Goal: Transaction & Acquisition: Purchase product/service

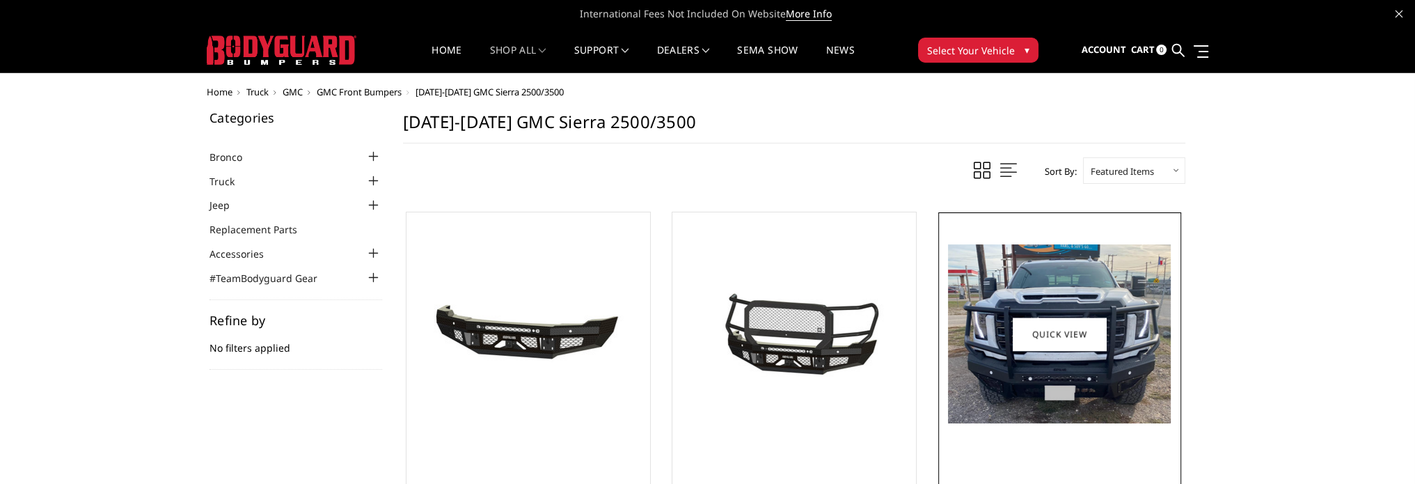
click at [1001, 364] on img at bounding box center [1059, 333] width 223 height 179
